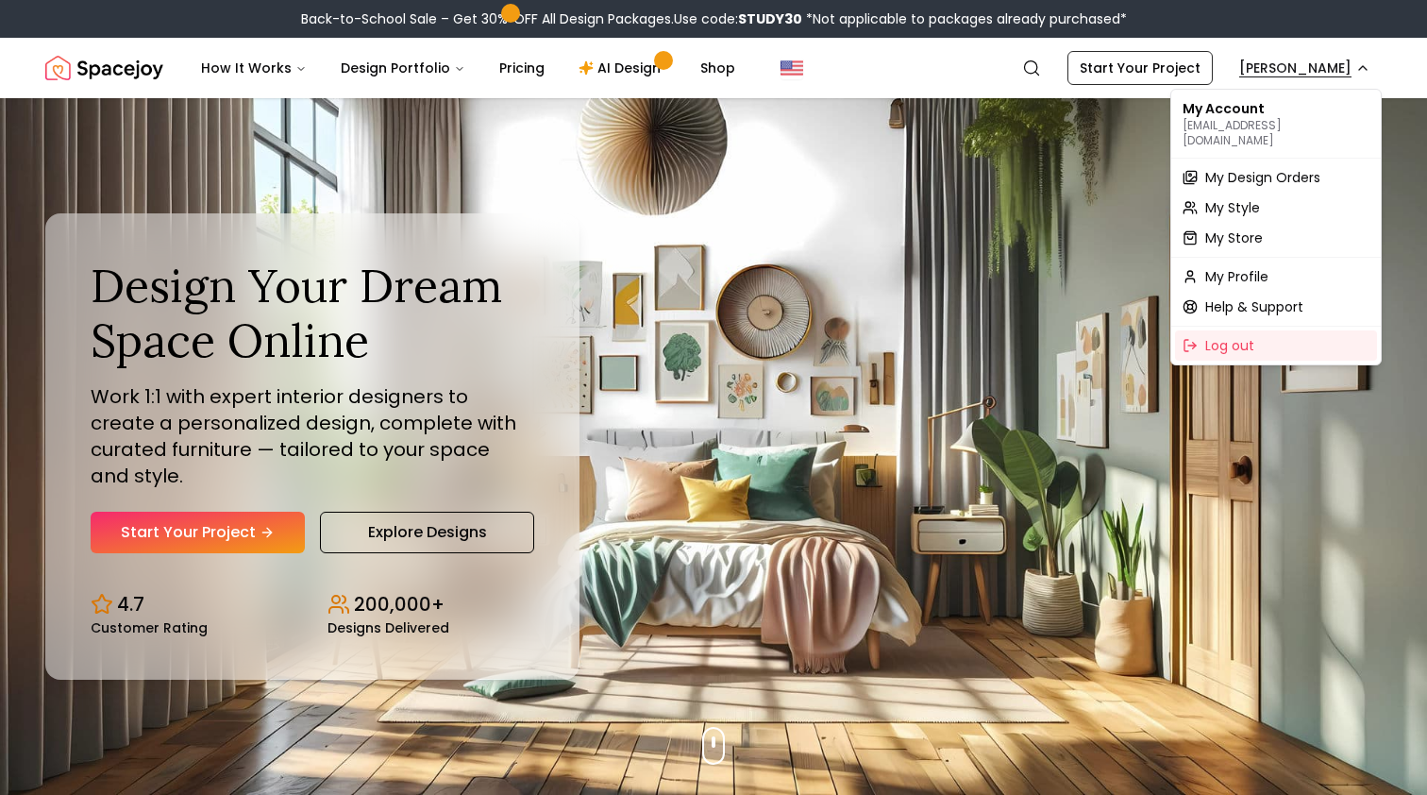
click at [1254, 168] on span "My Design Orders" at bounding box center [1262, 177] width 115 height 19
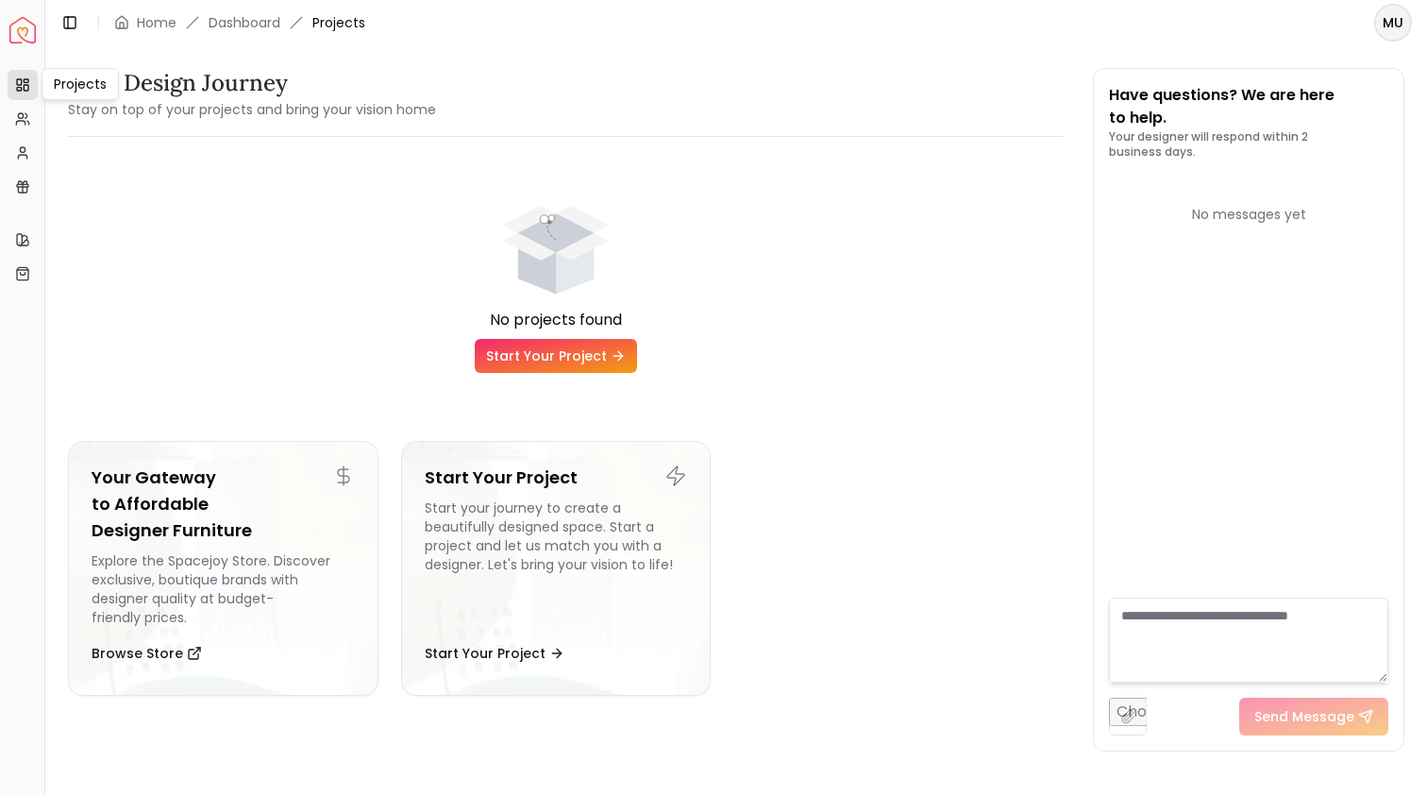
click at [29, 81] on icon at bounding box center [22, 84] width 15 height 15
click at [221, 25] on link "Dashboard" at bounding box center [245, 22] width 72 height 19
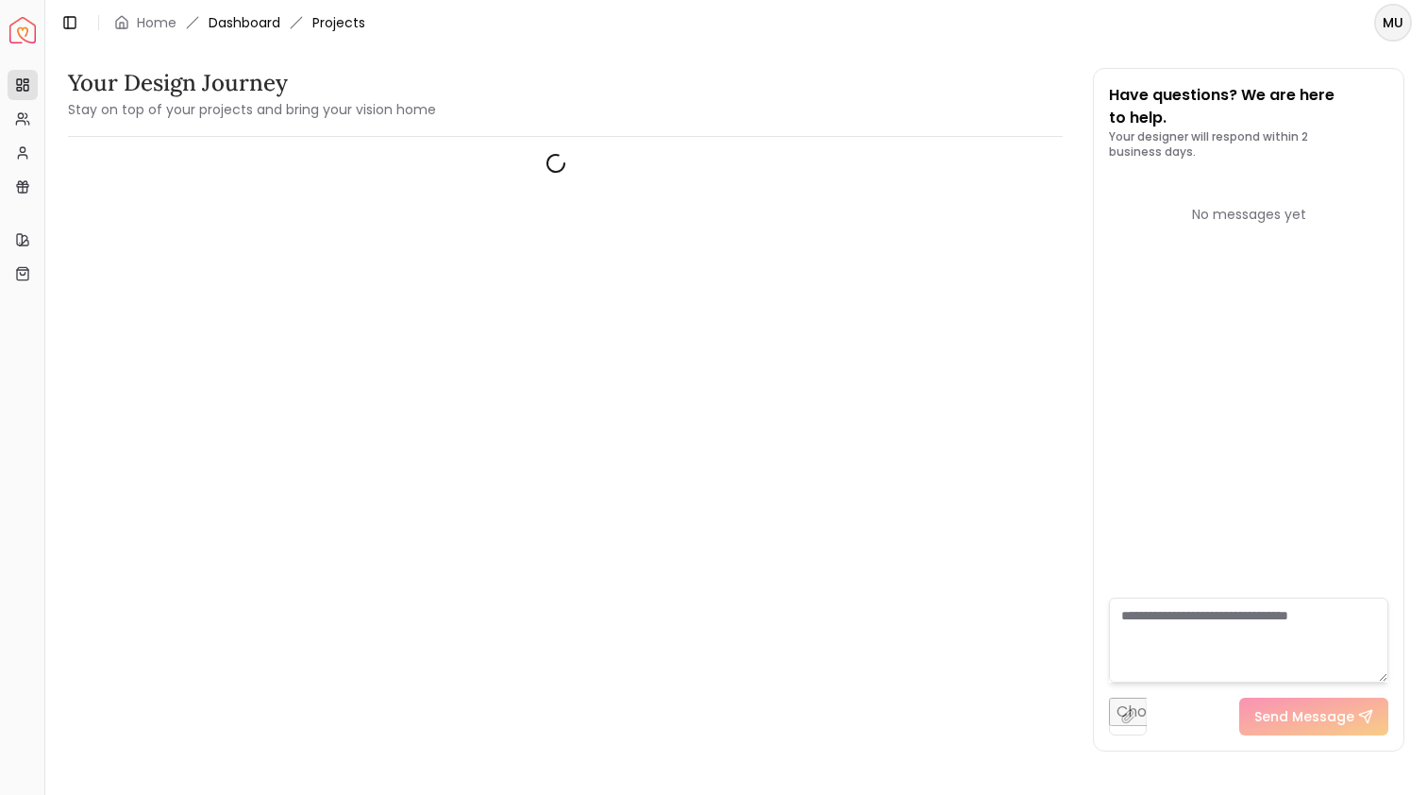
click at [243, 20] on link "Dashboard" at bounding box center [245, 22] width 72 height 19
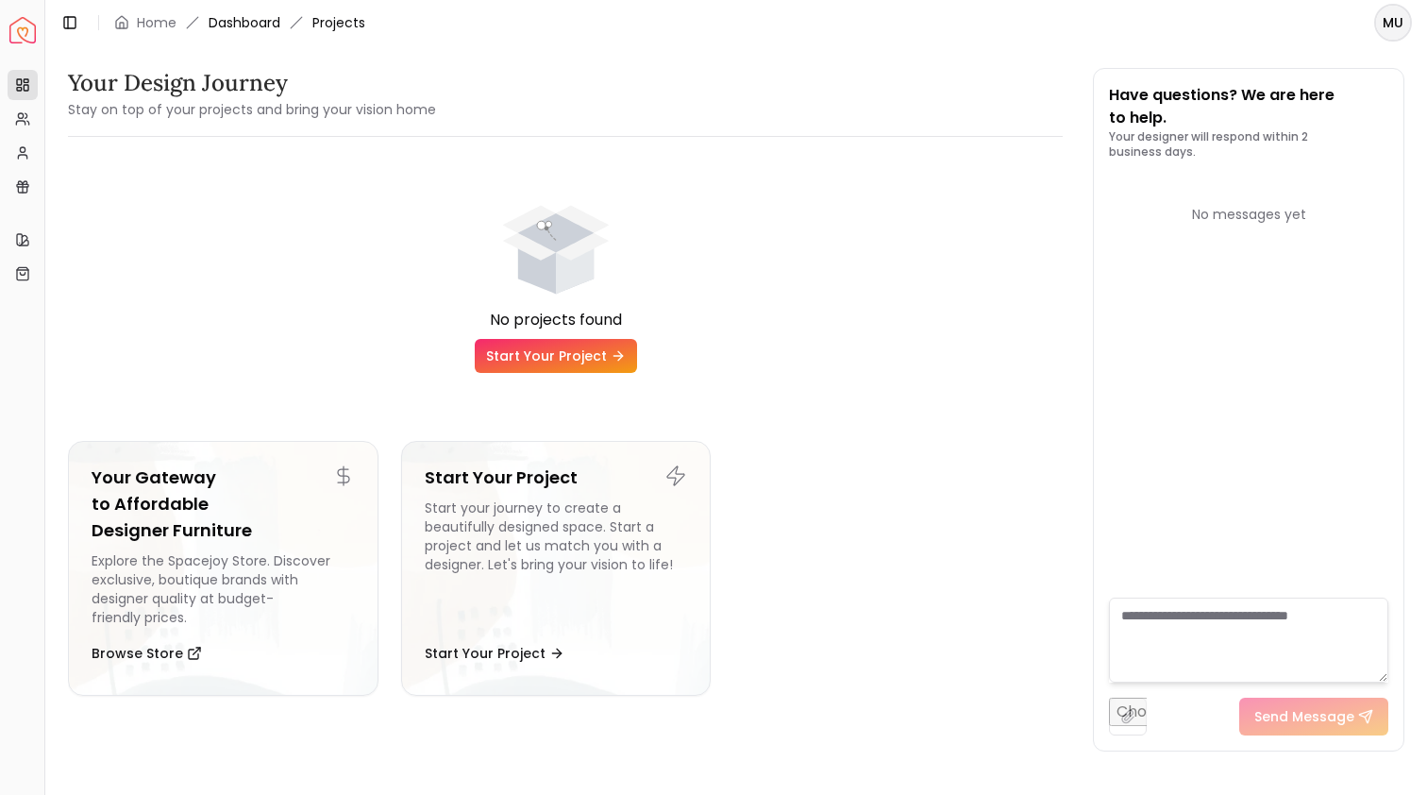
click at [227, 19] on link "Dashboard" at bounding box center [245, 22] width 72 height 19
click at [255, 23] on link "Dashboard" at bounding box center [245, 22] width 72 height 19
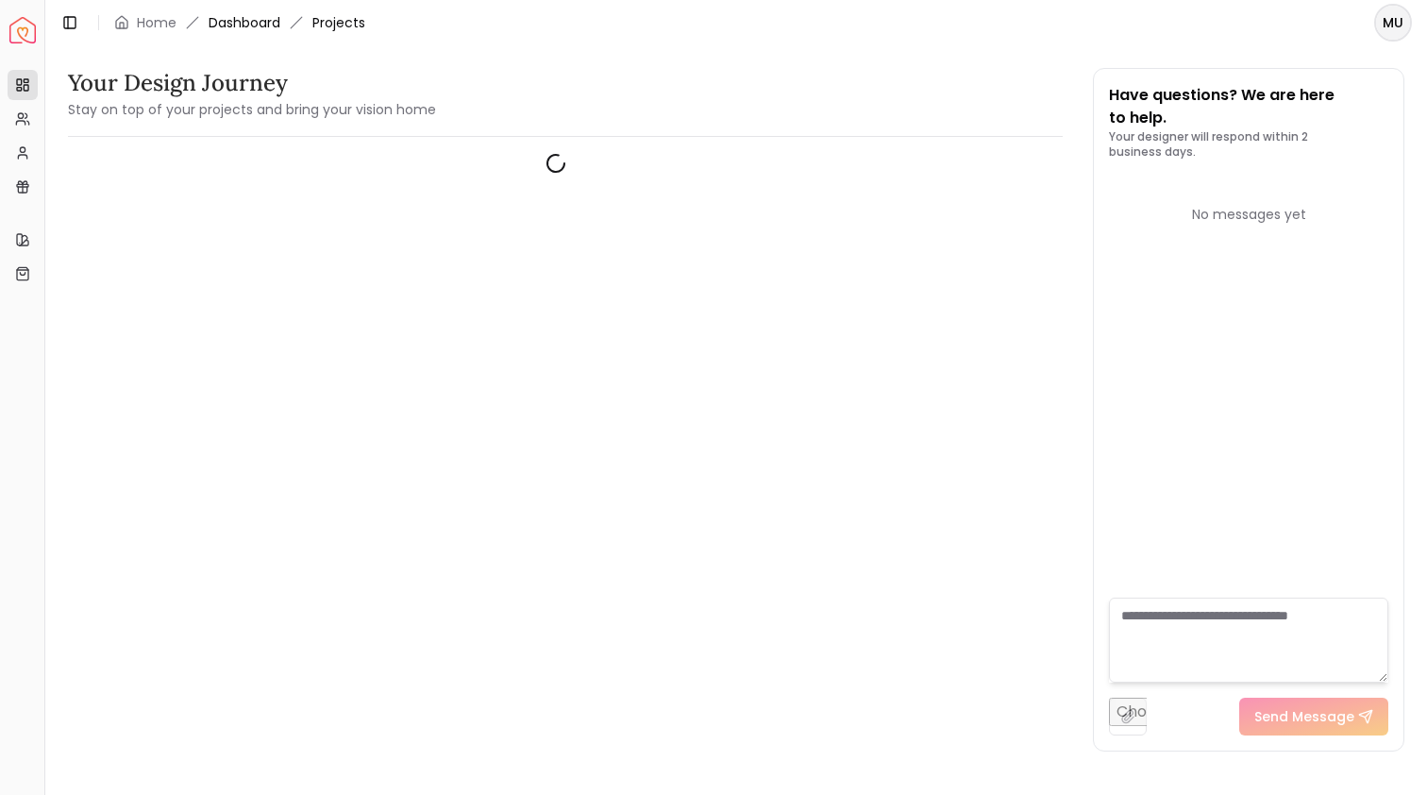
click at [271, 21] on link "Dashboard" at bounding box center [245, 22] width 72 height 19
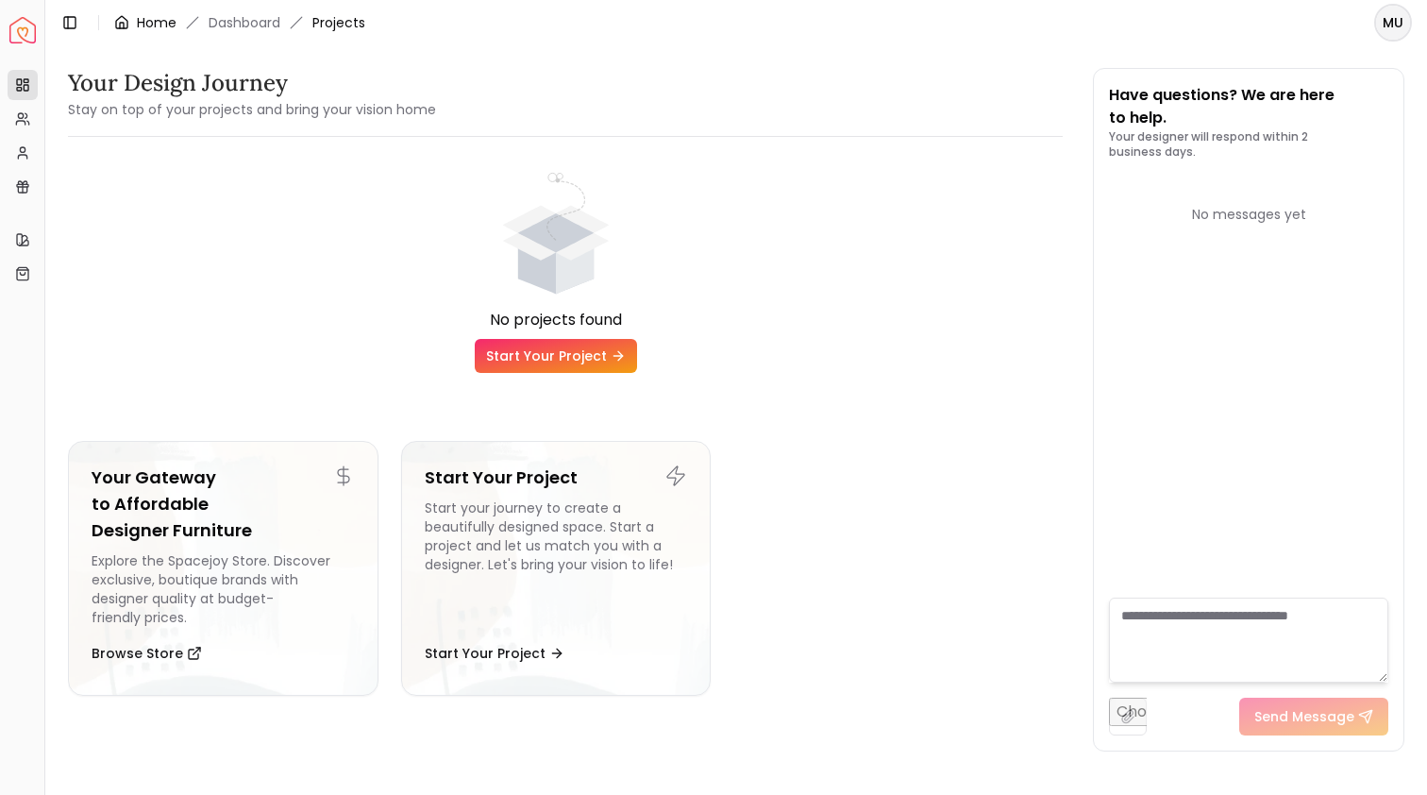
click at [165, 25] on link "Home" at bounding box center [157, 22] width 40 height 19
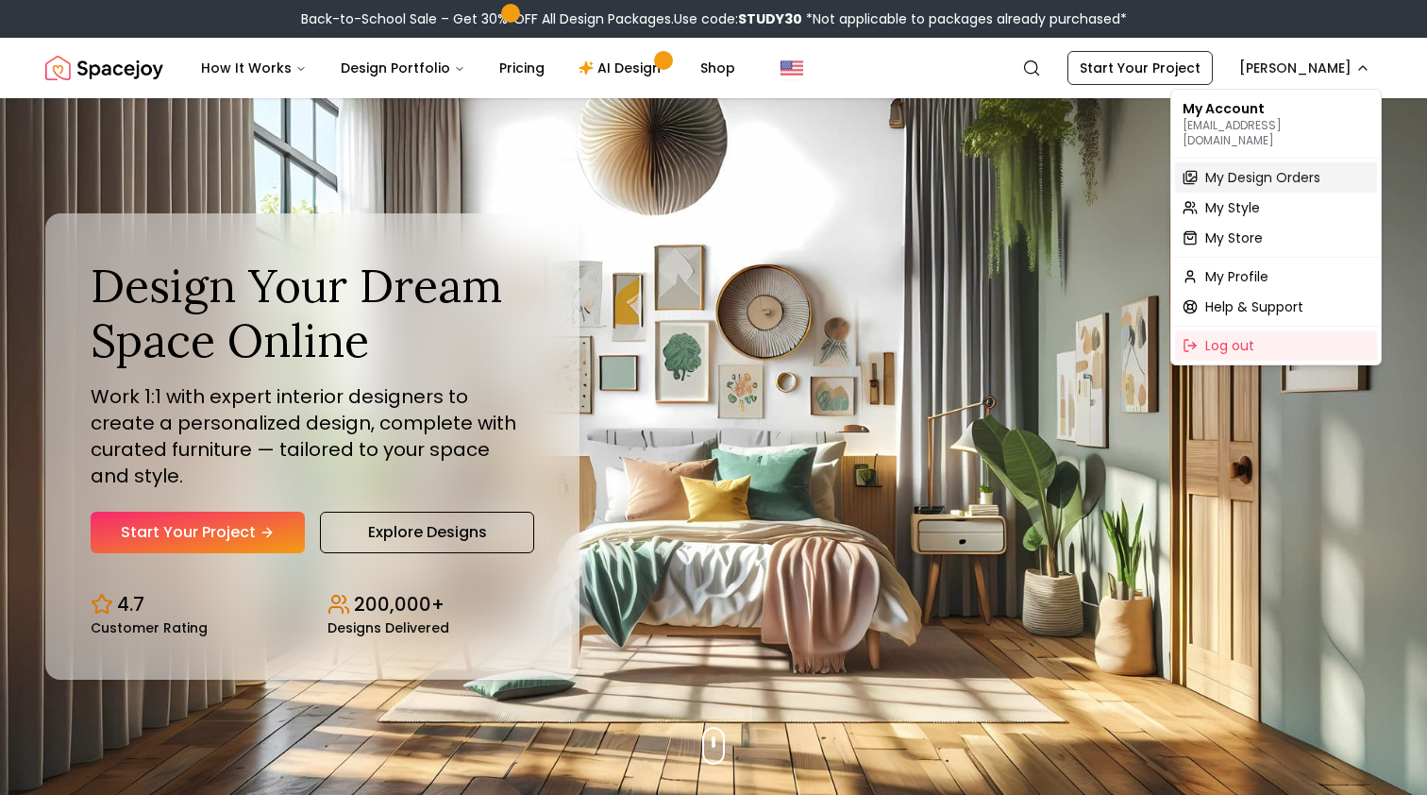
click at [1231, 168] on span "My Design Orders" at bounding box center [1262, 177] width 115 height 19
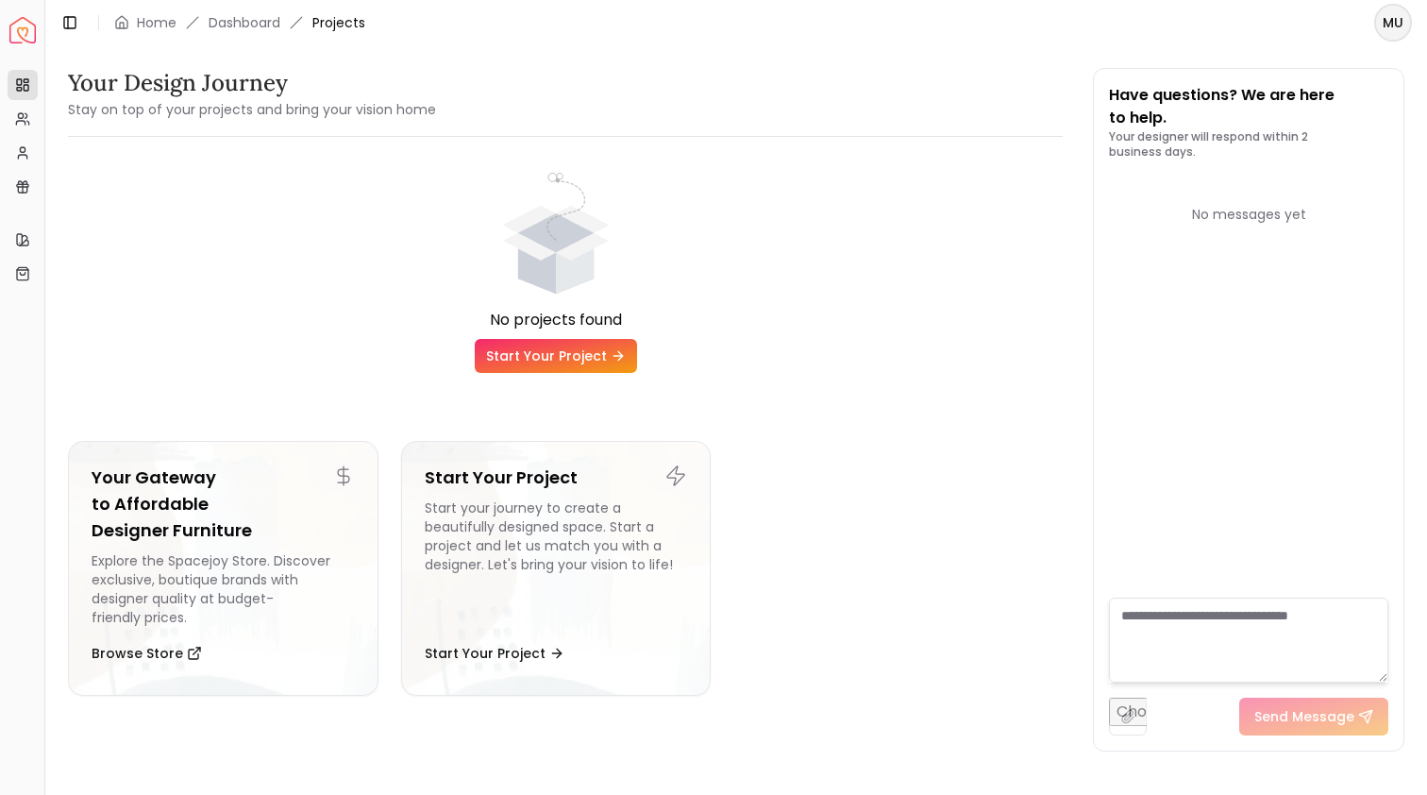
click at [1404, 30] on html "Spacejoy Dashboard Overview Projects My Referrals My Profile Gift Card Balance …" at bounding box center [713, 397] width 1427 height 795
click at [15, 121] on html "Spacejoy Dashboard Overview Projects My Referrals My Profile Gift Card Balance …" at bounding box center [713, 397] width 1427 height 795
click at [15, 154] on icon at bounding box center [22, 152] width 15 height 15
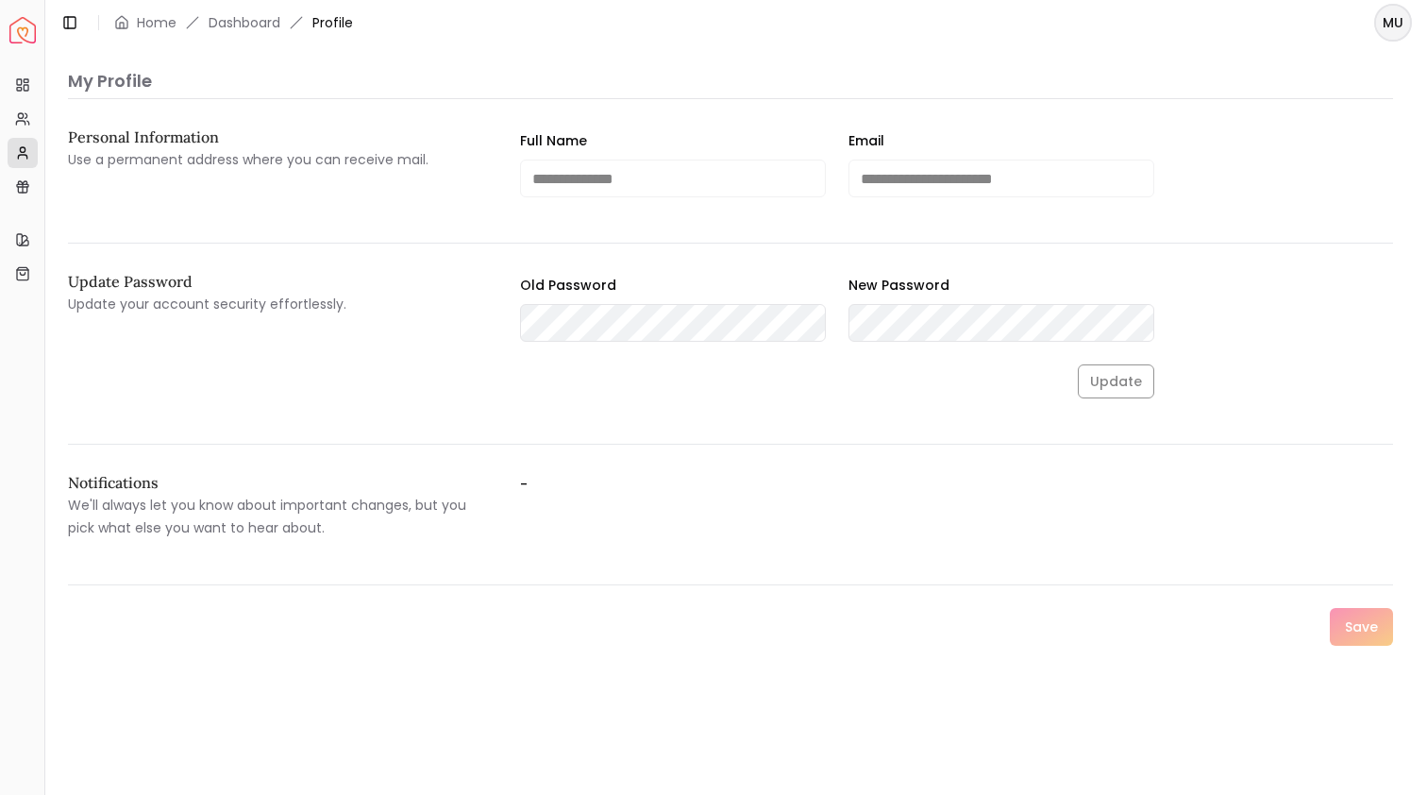
click at [1399, 24] on html "**********" at bounding box center [713, 397] width 1427 height 795
click at [1079, 59] on html "**********" at bounding box center [713, 397] width 1427 height 795
click at [145, 29] on link "Home" at bounding box center [157, 22] width 40 height 19
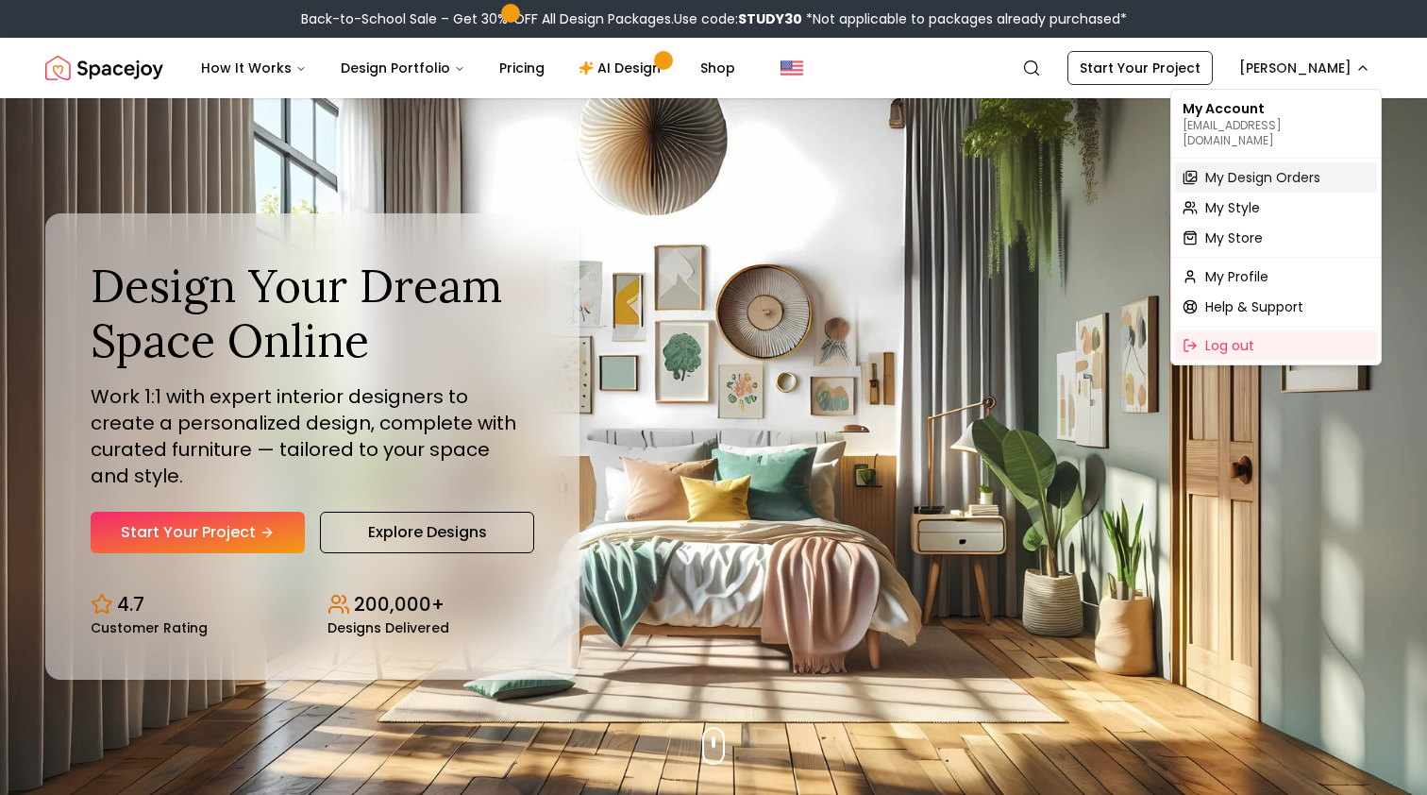
click at [1318, 168] on span "My Design Orders" at bounding box center [1262, 177] width 115 height 19
